Goal: Use online tool/utility: Utilize a website feature to perform a specific function

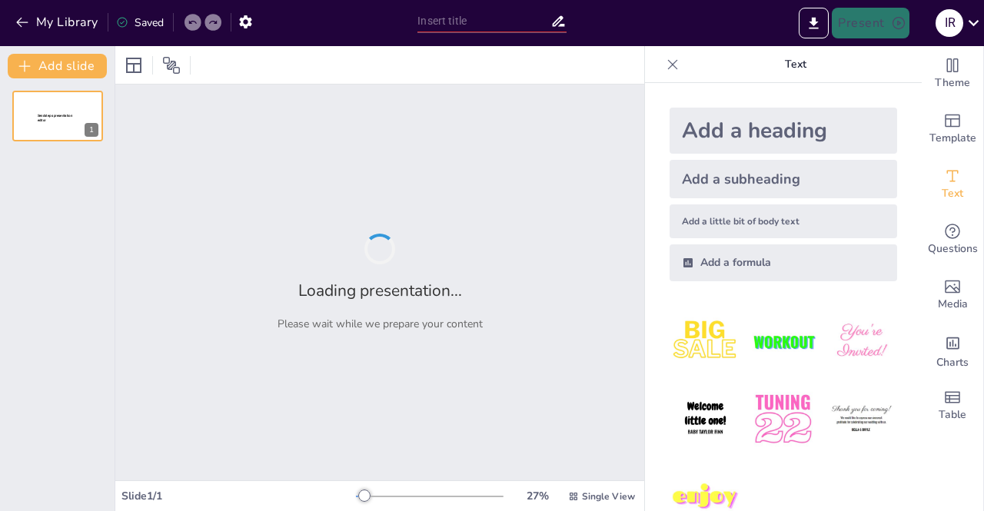
type input "Recomendación Literaria: Por qué Debes Leer Este Libro"
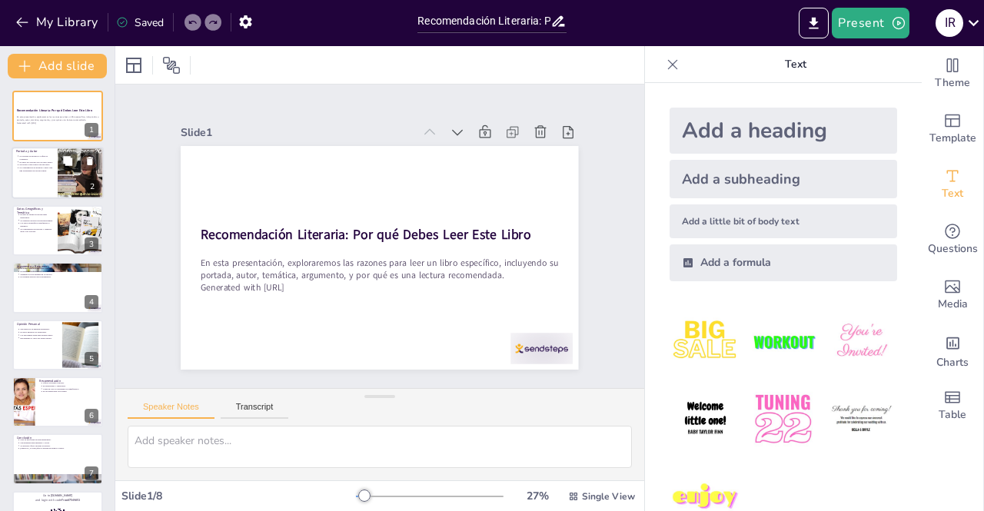
click at [75, 182] on div at bounding box center [81, 174] width 92 height 52
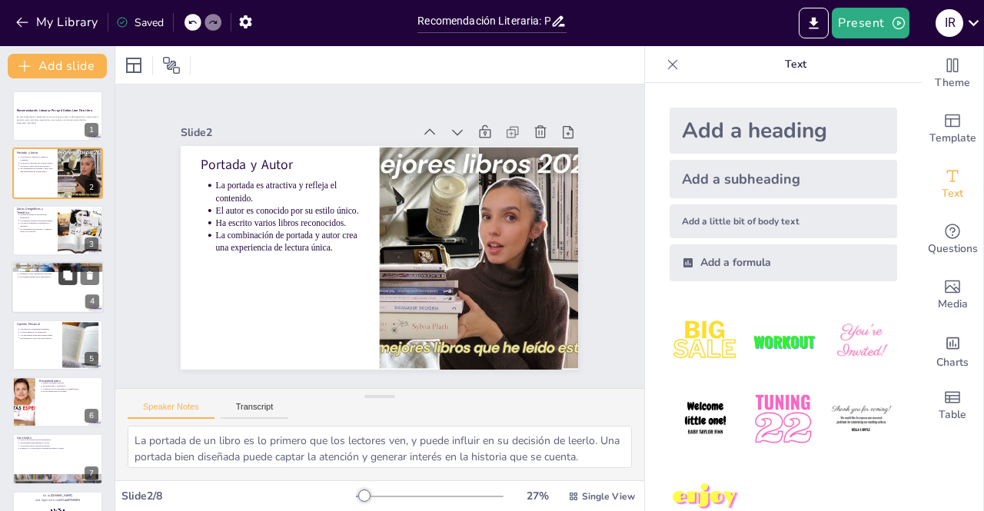
click at [65, 284] on button at bounding box center [67, 276] width 18 height 18
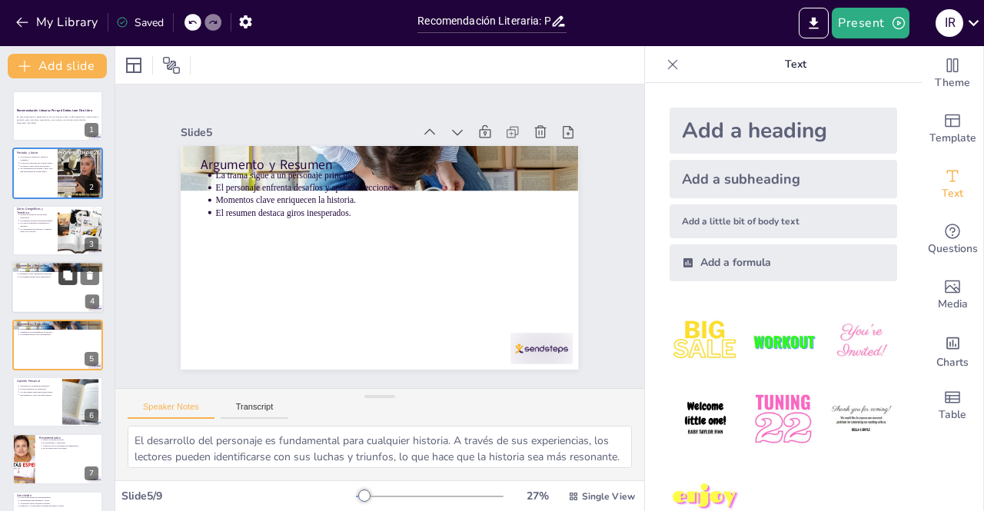
scroll to position [50, 0]
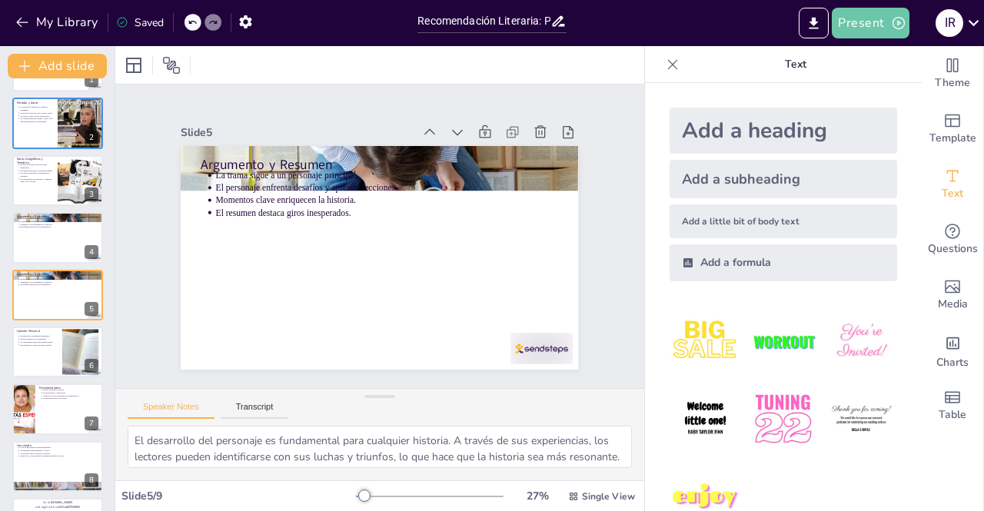
drag, startPoint x: 855, startPoint y: 27, endPoint x: 733, endPoint y: 35, distance: 121.7
click at [828, 29] on div "Present" at bounding box center [852, 23] width 113 height 31
click at [31, 414] on div at bounding box center [23, 410] width 92 height 52
type textarea "Las lecciones valiosas en un libro pueden influir en la vida de los lectores. E…"
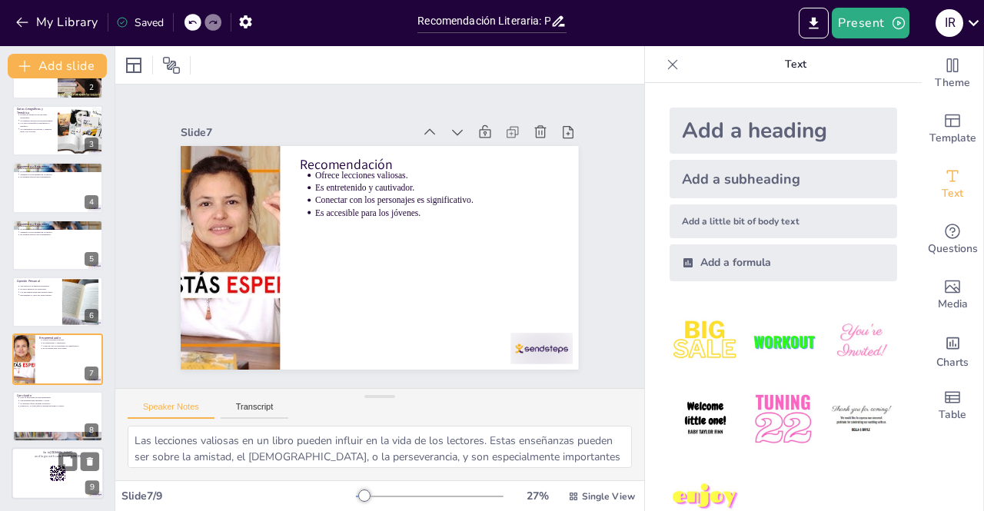
click at [48, 463] on div at bounding box center [58, 473] width 92 height 52
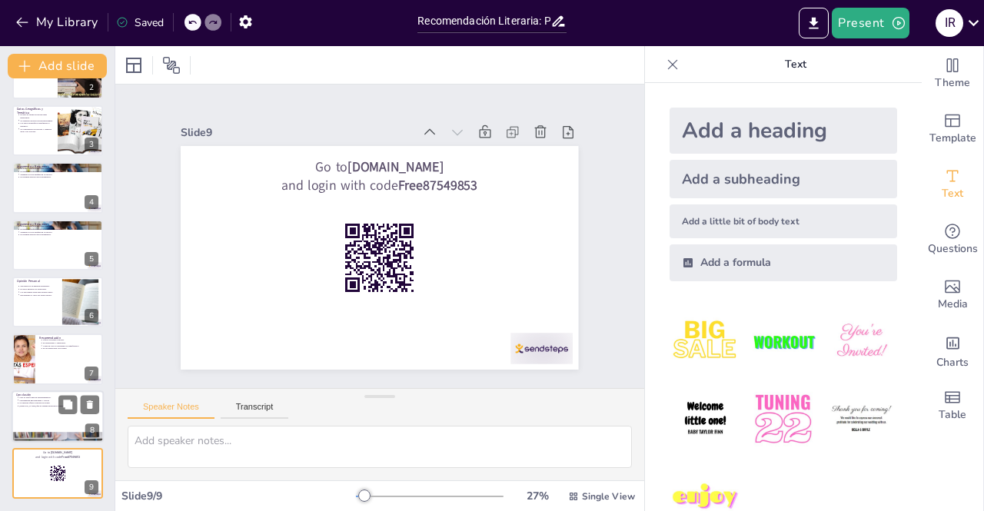
click at [49, 413] on div at bounding box center [58, 417] width 92 height 52
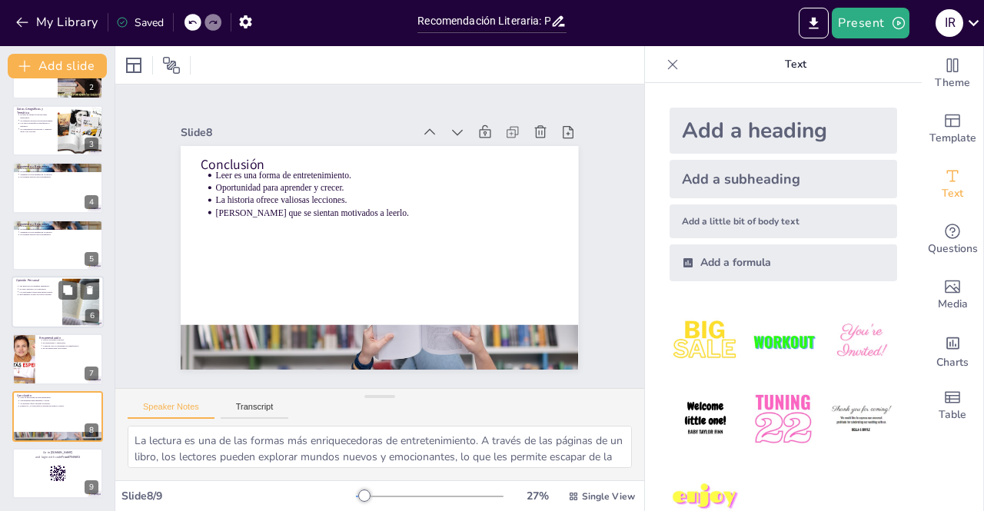
click at [50, 311] on div at bounding box center [58, 302] width 92 height 52
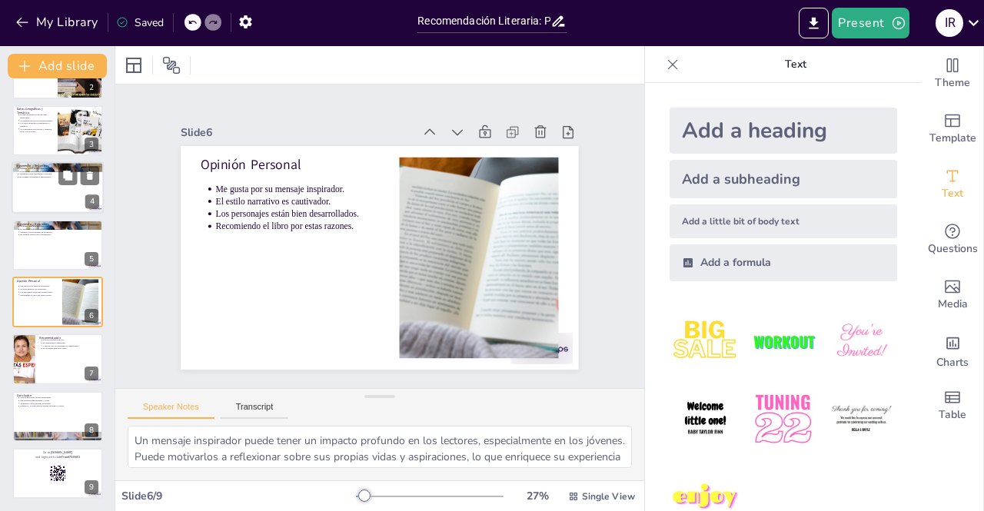
click at [65, 190] on div at bounding box center [58, 187] width 92 height 52
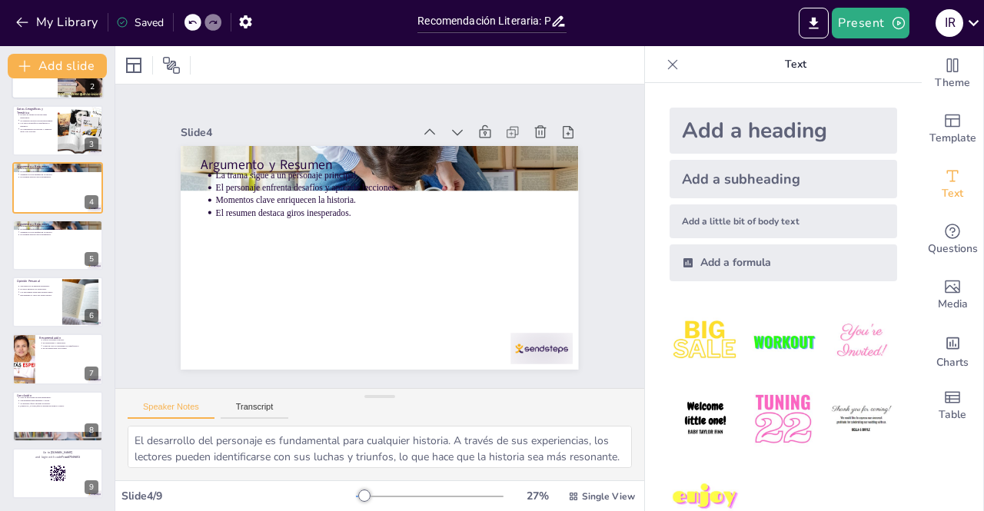
scroll to position [0, 0]
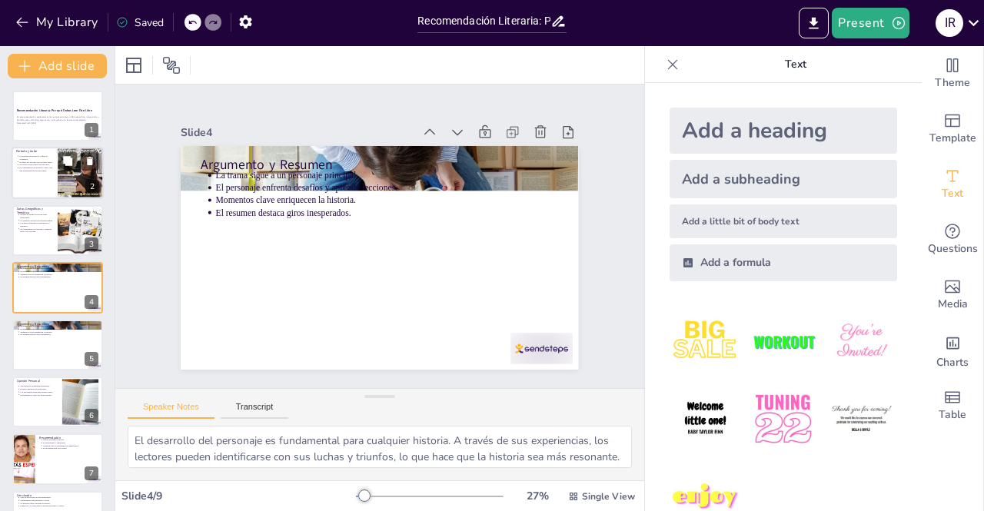
click at [55, 184] on div at bounding box center [58, 174] width 92 height 52
type textarea "La portada de un libro es lo primero que los lectores ven, y puede influir en s…"
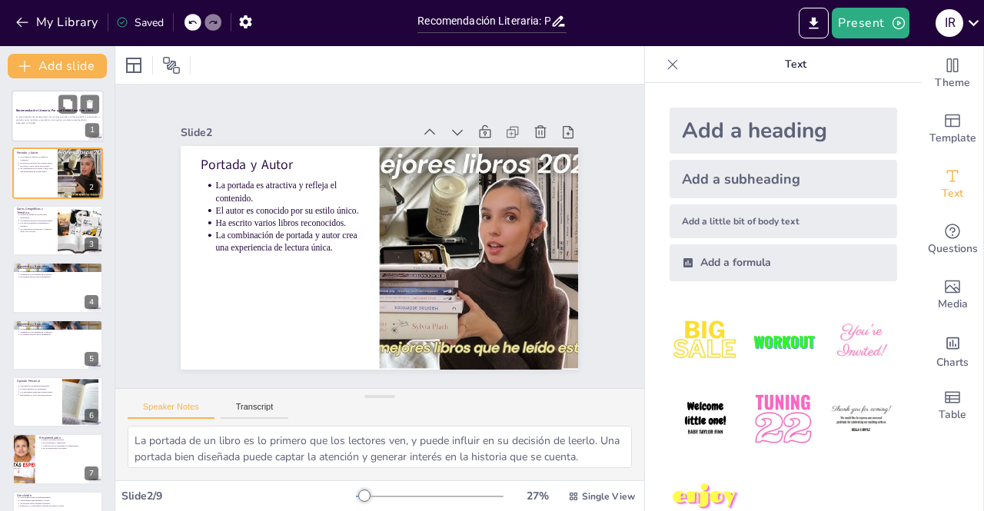
click at [55, 115] on div "En esta presentación, exploraremos las razones para leer un libro específico, i…" at bounding box center [57, 120] width 83 height 11
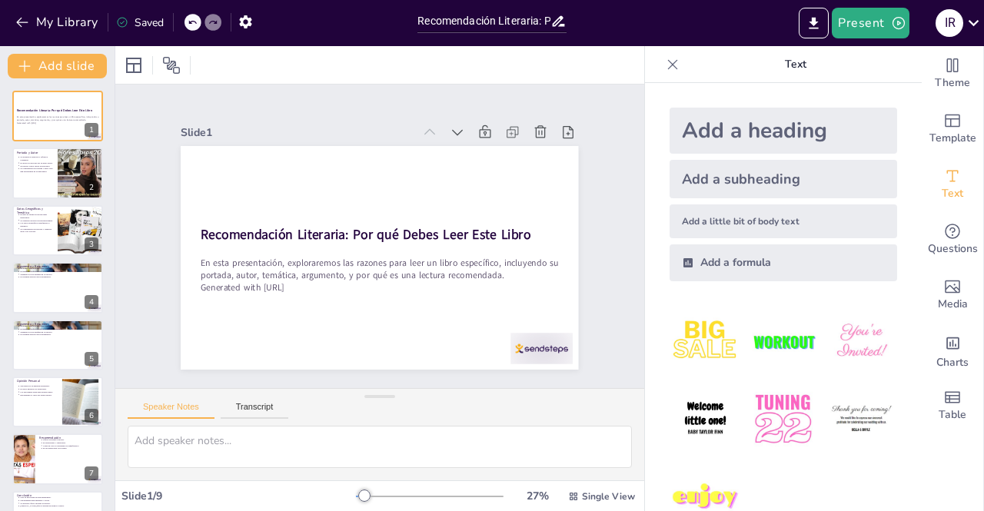
click at [693, 345] on img at bounding box center [705, 341] width 71 height 71
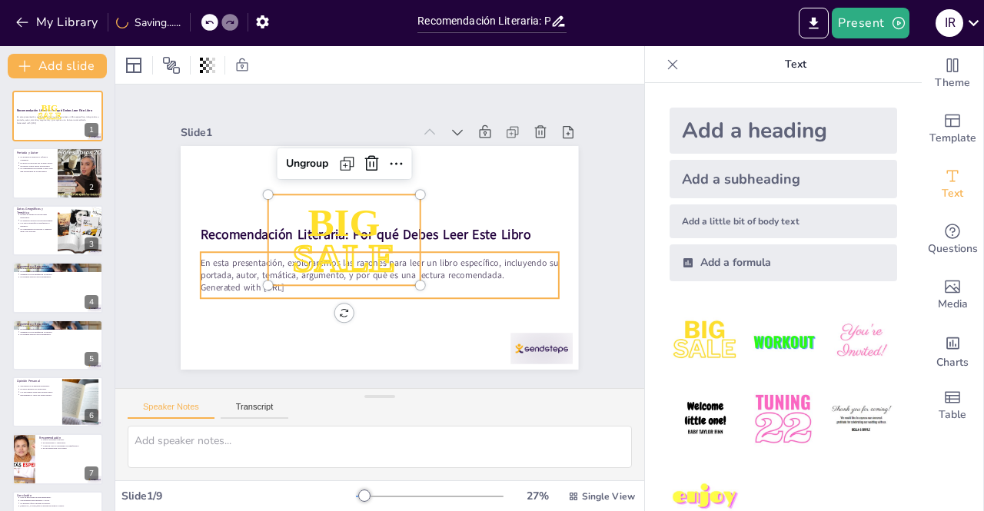
click at [335, 284] on p "Generated with [URL]" at bounding box center [369, 287] width 353 height 87
